Goal: Task Accomplishment & Management: Manage account settings

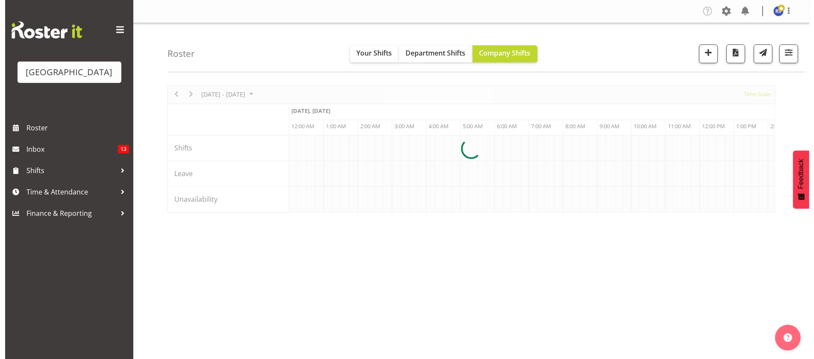
scroll to position [0, 3278]
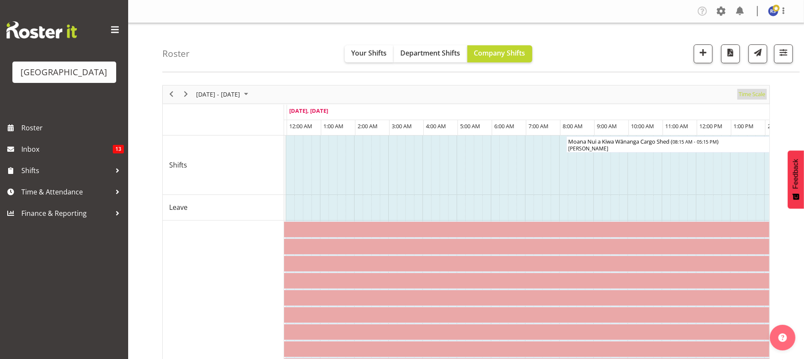
click at [750, 94] on span "Time Scale" at bounding box center [752, 94] width 28 height 11
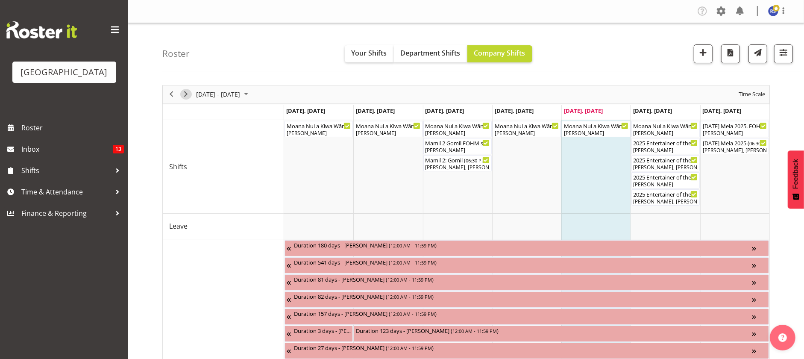
click at [187, 94] on span "Next" at bounding box center [186, 94] width 10 height 11
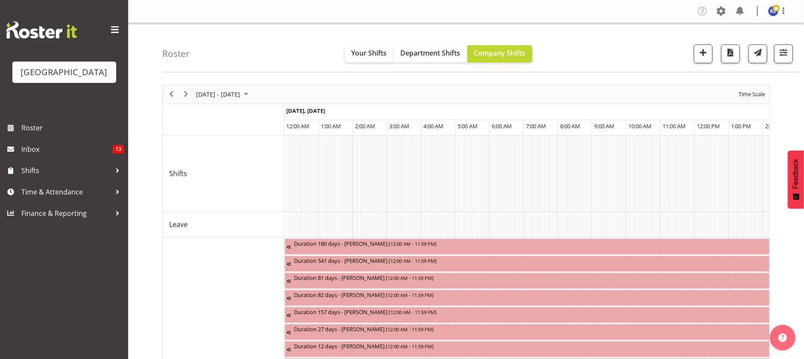
click at [746, 94] on span "Time Scale" at bounding box center [752, 94] width 28 height 11
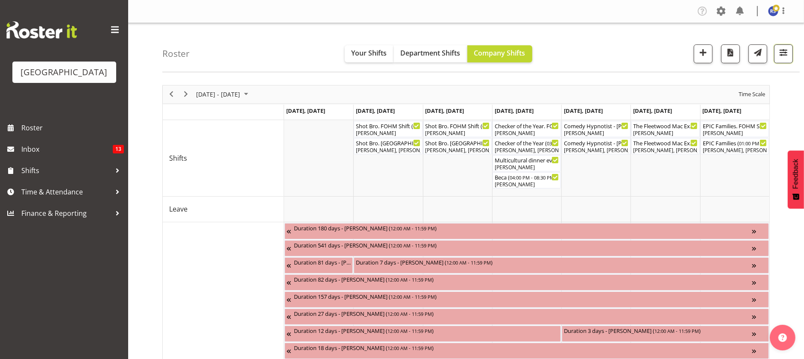
click at [781, 53] on span "button" at bounding box center [783, 52] width 11 height 11
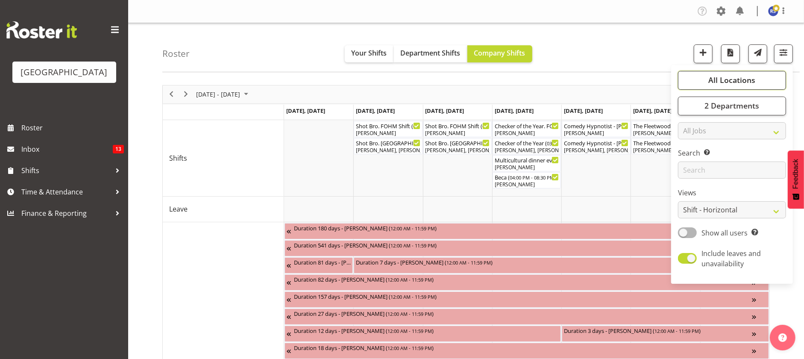
click at [752, 78] on span "All Locations" at bounding box center [731, 80] width 47 height 10
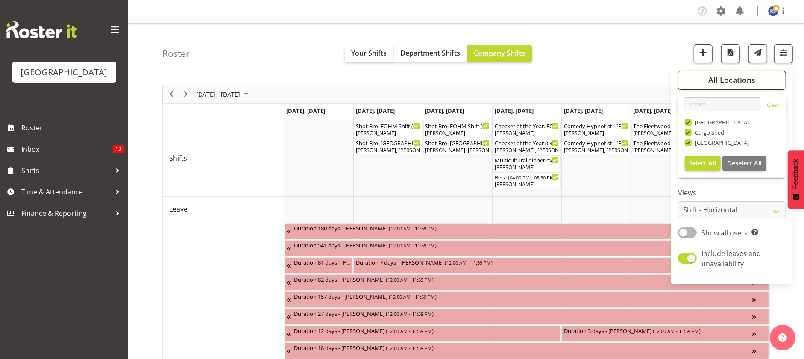
click at [752, 78] on span "All Locations" at bounding box center [731, 80] width 47 height 10
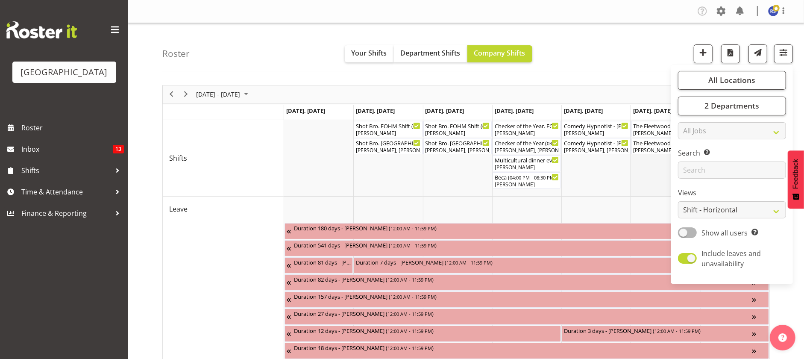
click at [643, 173] on td "Timeline Week of October 10, 2025" at bounding box center [664, 158] width 69 height 76
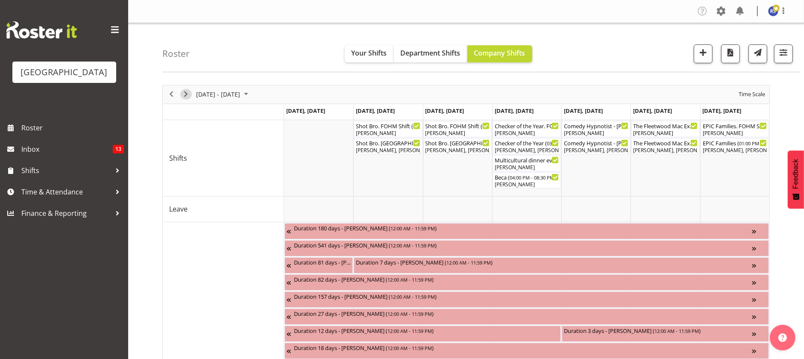
click at [188, 99] on span "Next" at bounding box center [186, 94] width 10 height 11
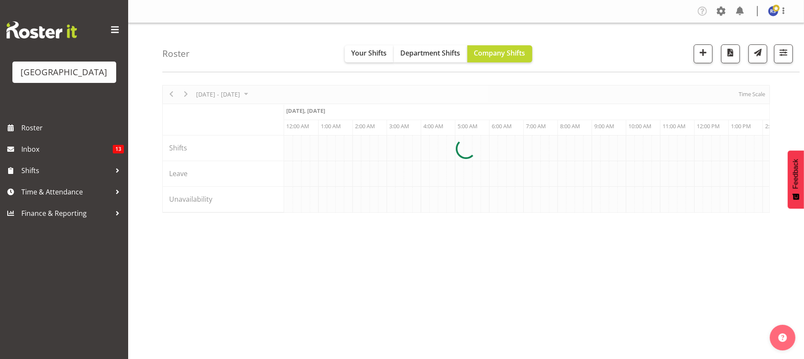
click at [747, 91] on div at bounding box center [465, 149] width 607 height 128
click at [744, 95] on div at bounding box center [465, 149] width 607 height 128
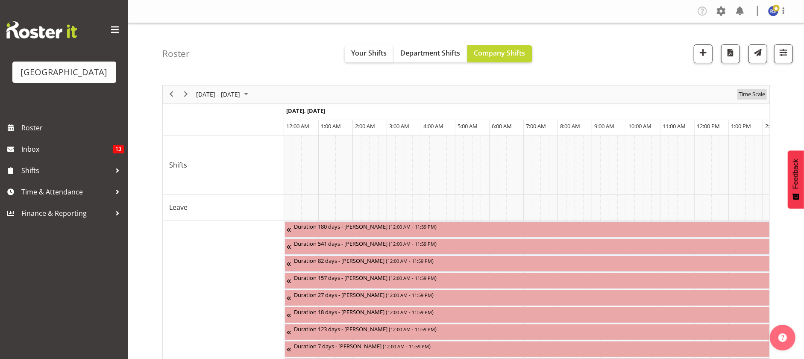
click at [744, 95] on span "Time Scale" at bounding box center [752, 94] width 28 height 11
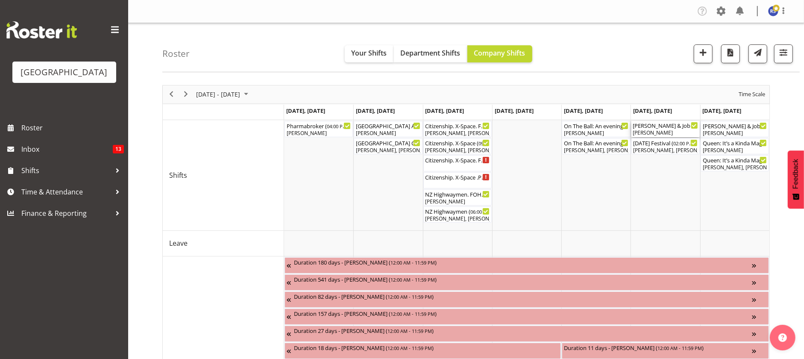
click at [656, 129] on div "[PERSON_NAME]" at bounding box center [665, 133] width 65 height 8
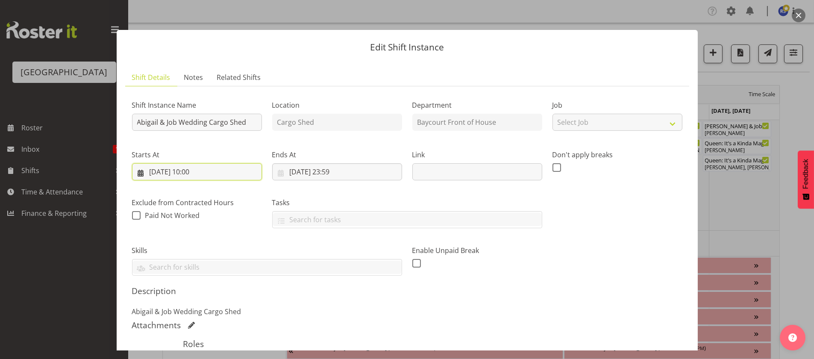
click at [220, 173] on input "[DATE] 10:00" at bounding box center [197, 171] width 130 height 17
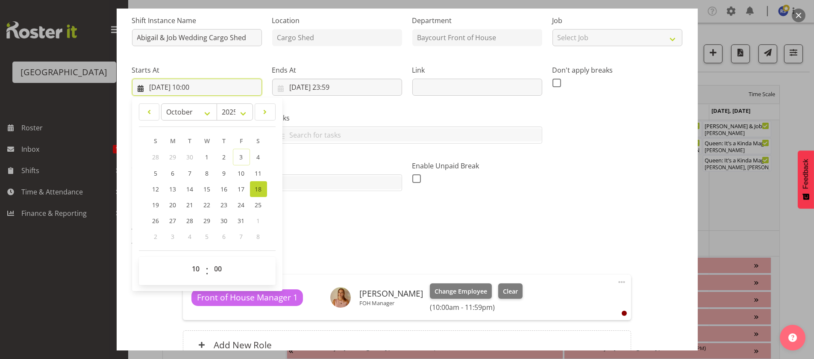
scroll to position [85, 0]
click at [217, 265] on select "00 01 02 03 04 05 06 07 08 09 10 11 12 13 14 15 16 17 18 19 20 21 22 23 24 25 2…" at bounding box center [219, 267] width 19 height 17
select select "45"
click at [210, 259] on select "00 01 02 03 04 05 06 07 08 09 10 11 12 13 14 15 16 17 18 19 20 21 22 23 24 25 2…" at bounding box center [219, 267] width 19 height 17
type input "[DATE] 10:45"
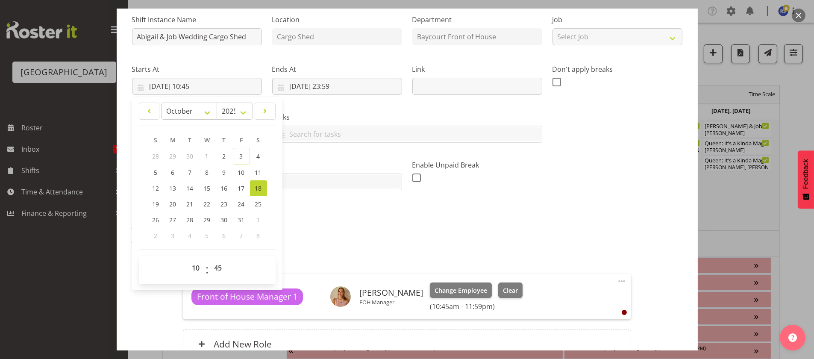
click at [347, 225] on p "Abigail & Job Wedding Cargo Shed" at bounding box center [407, 226] width 550 height 10
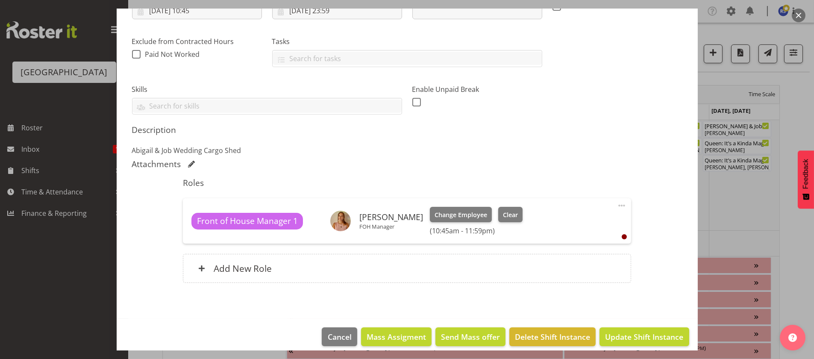
scroll to position [169, 0]
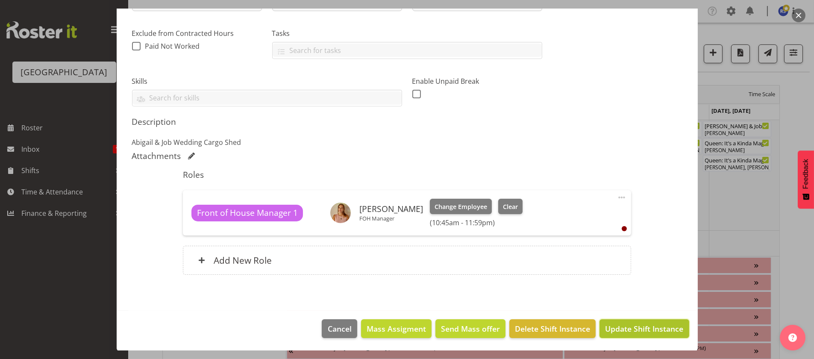
click at [636, 323] on span "Update Shift Instance" at bounding box center [644, 328] width 78 height 11
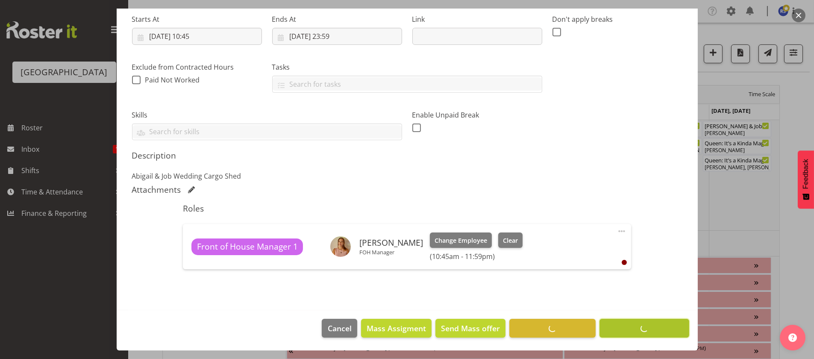
scroll to position [135, 0]
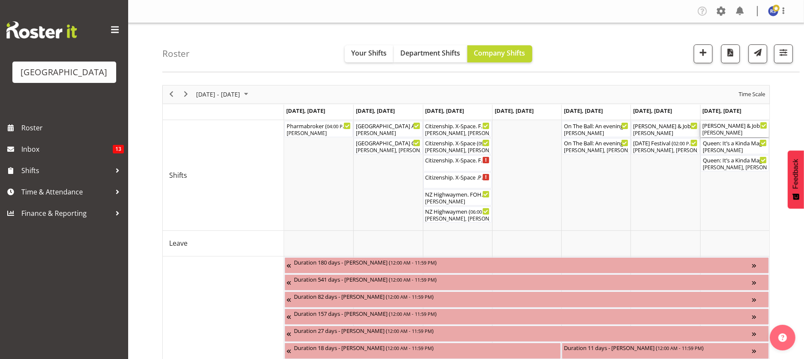
click at [732, 133] on div "[PERSON_NAME]" at bounding box center [734, 133] width 65 height 8
click at [186, 94] on span "Next" at bounding box center [186, 94] width 10 height 11
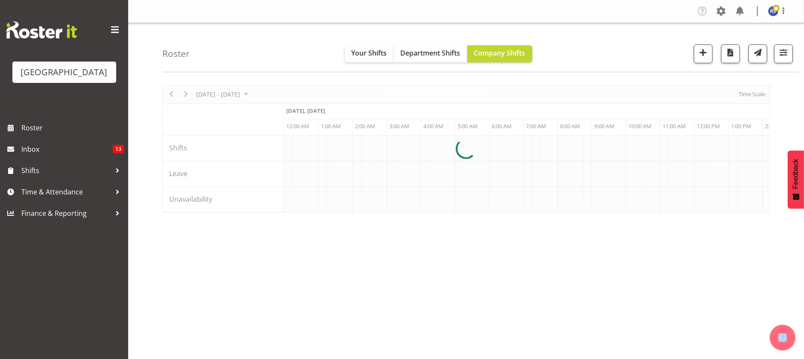
click at [744, 91] on div at bounding box center [465, 149] width 607 height 128
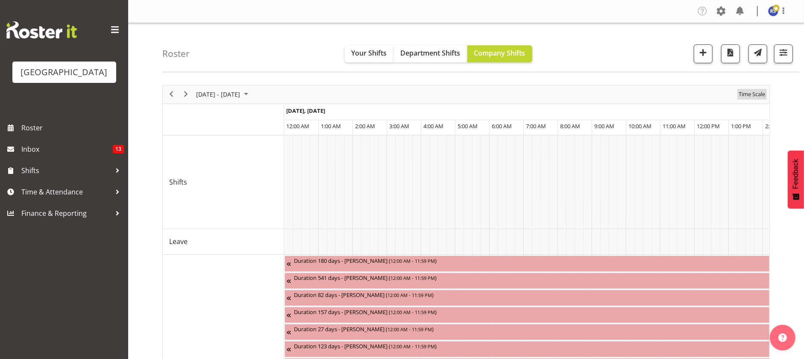
click at [744, 93] on span "Time Scale" at bounding box center [752, 94] width 28 height 11
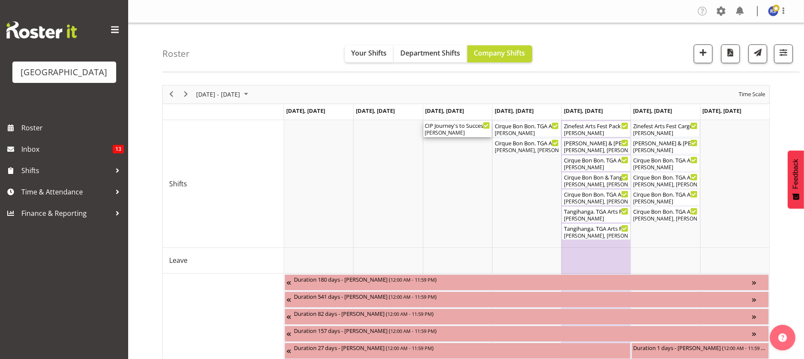
click at [455, 125] on div "CIP Journey's to Success Cargo Shed ( 02:30 PM - 07:30 PM )" at bounding box center [457, 125] width 65 height 9
